Goal: Check status: Check status

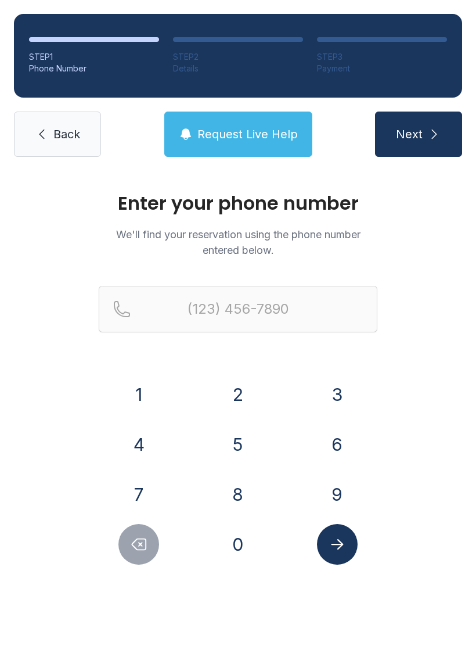
click at [144, 440] on button "4" at bounding box center [139, 444] width 41 height 41
click at [241, 550] on button "0" at bounding box center [238, 544] width 41 height 41
click at [150, 449] on button "4" at bounding box center [139, 444] width 41 height 41
click at [334, 451] on button "6" at bounding box center [337, 444] width 41 height 41
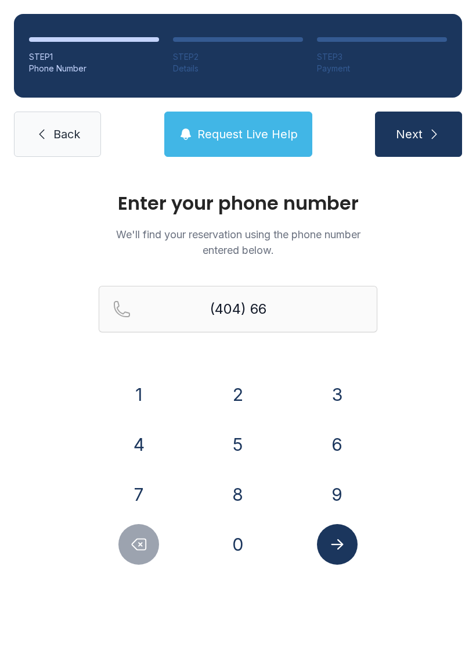
click at [145, 449] on button "4" at bounding box center [139, 444] width 41 height 41
click at [250, 489] on button "8" at bounding box center [238, 494] width 41 height 41
click at [149, 493] on button "7" at bounding box center [139, 494] width 41 height 41
click at [329, 493] on button "9" at bounding box center [337, 494] width 41 height 41
click at [328, 397] on button "3" at bounding box center [337, 394] width 41 height 41
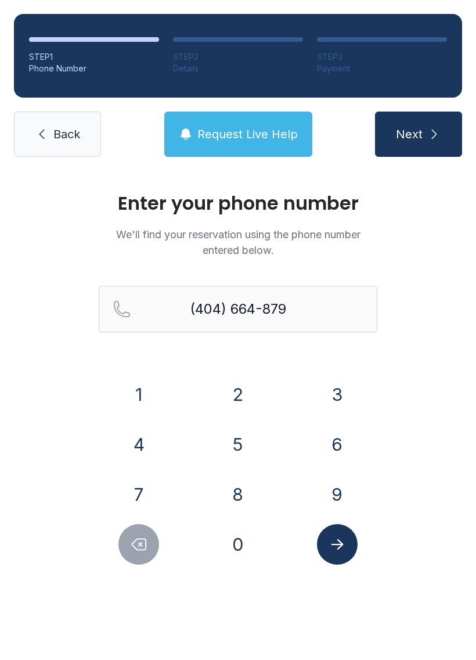
type input "[PHONE_NUMBER]"
click at [345, 534] on button "Submit lookup form" at bounding box center [337, 544] width 41 height 41
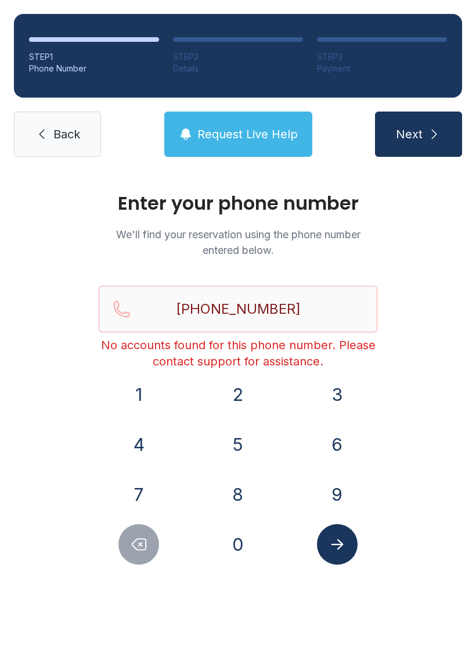
click at [280, 137] on span "Request Live Help" at bounding box center [248, 134] width 101 height 16
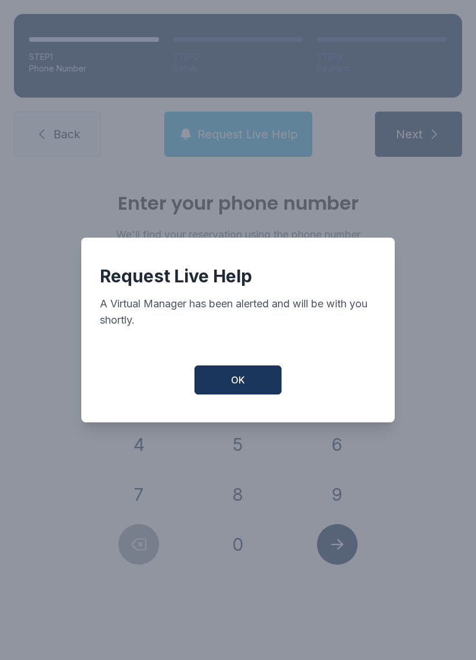
click at [267, 387] on button "OK" at bounding box center [238, 379] width 87 height 29
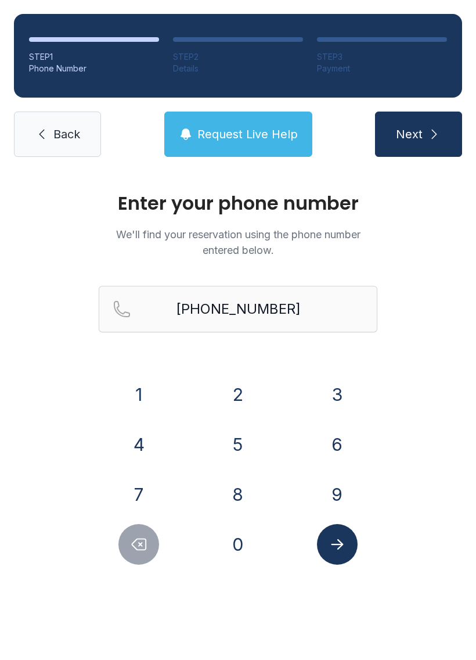
click at [340, 543] on icon "Submit lookup form" at bounding box center [337, 544] width 17 height 17
